Goal: Task Accomplishment & Management: Manage account settings

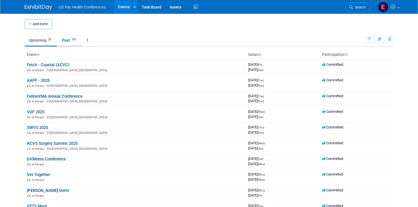
click at [65, 42] on link "Past 101" at bounding box center [70, 40] width 24 height 10
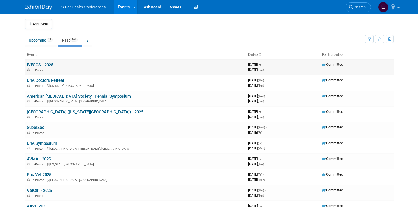
click at [31, 65] on link "IVECCS - 2025" at bounding box center [40, 64] width 26 height 5
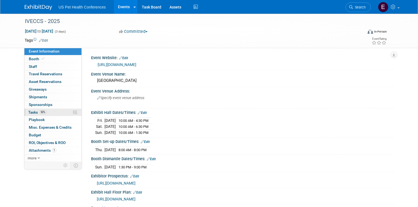
click at [30, 112] on span "Tasks 50%" at bounding box center [37, 112] width 18 height 4
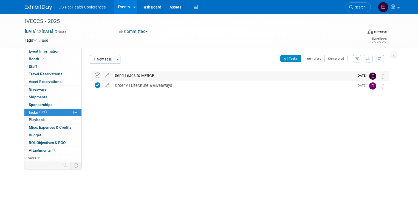
click at [95, 75] on icon at bounding box center [98, 76] width 6 height 6
click at [33, 5] on img at bounding box center [38, 7] width 27 height 5
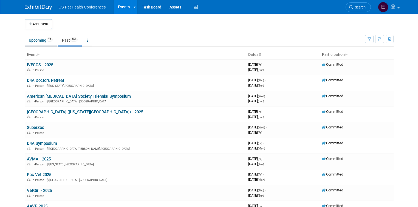
click at [35, 40] on link "Upcoming 23" at bounding box center [41, 40] width 32 height 10
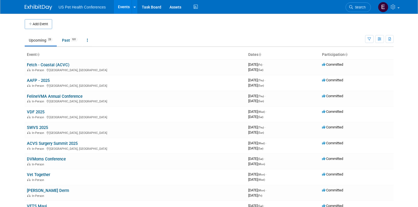
drag, startPoint x: 38, startPoint y: 6, endPoint x: 46, endPoint y: 0, distance: 9.6
click at [38, 6] on img at bounding box center [38, 7] width 27 height 5
